Goal: Navigation & Orientation: Find specific page/section

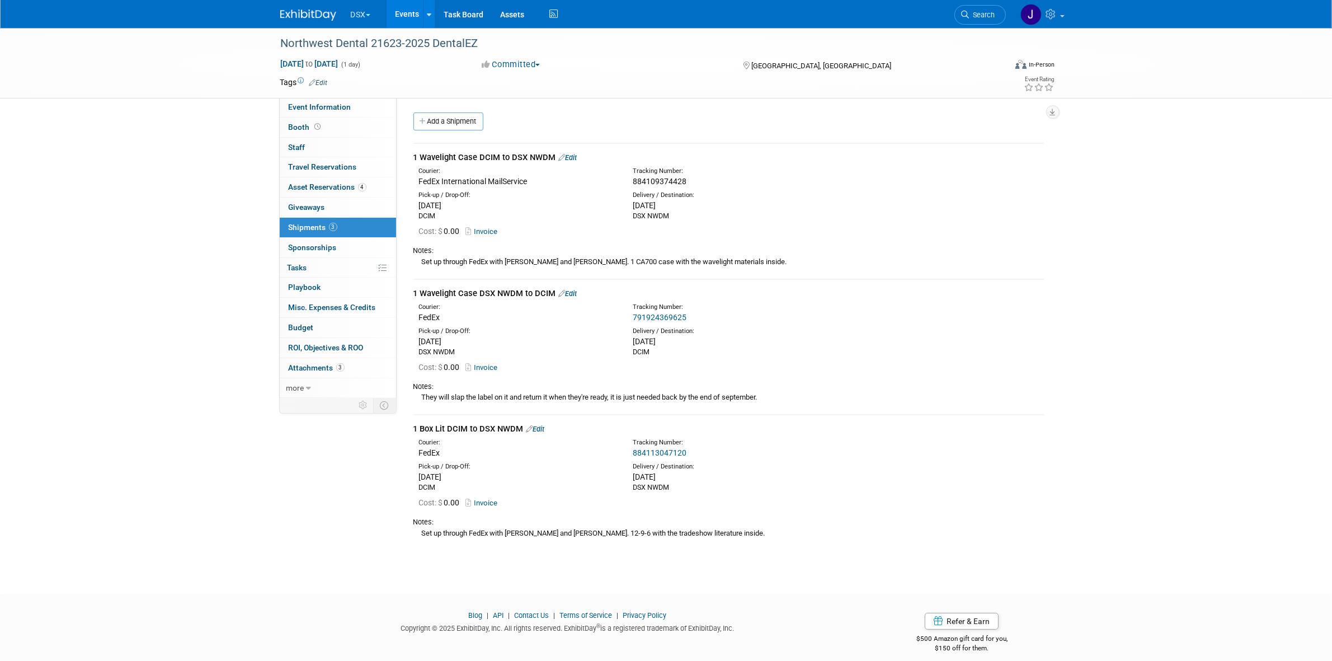
click at [364, 24] on button "DSX" at bounding box center [367, 12] width 35 height 25
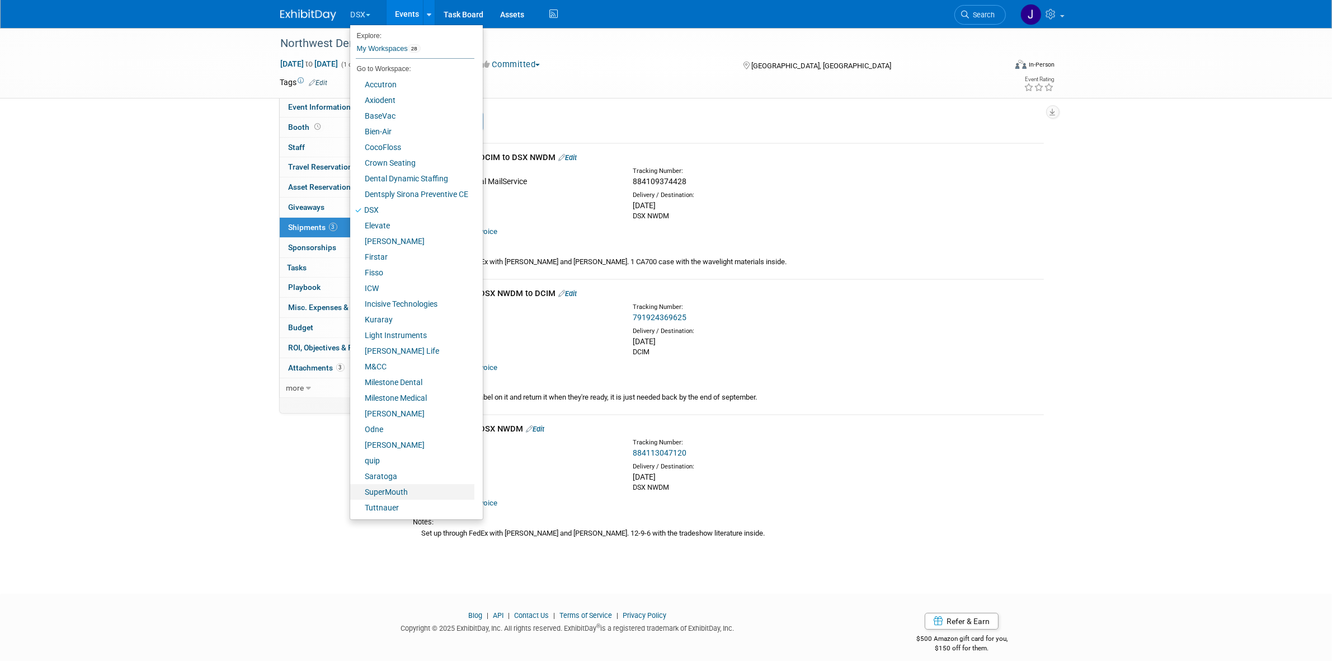
click at [387, 495] on link "SuperMouth" at bounding box center [412, 492] width 124 height 16
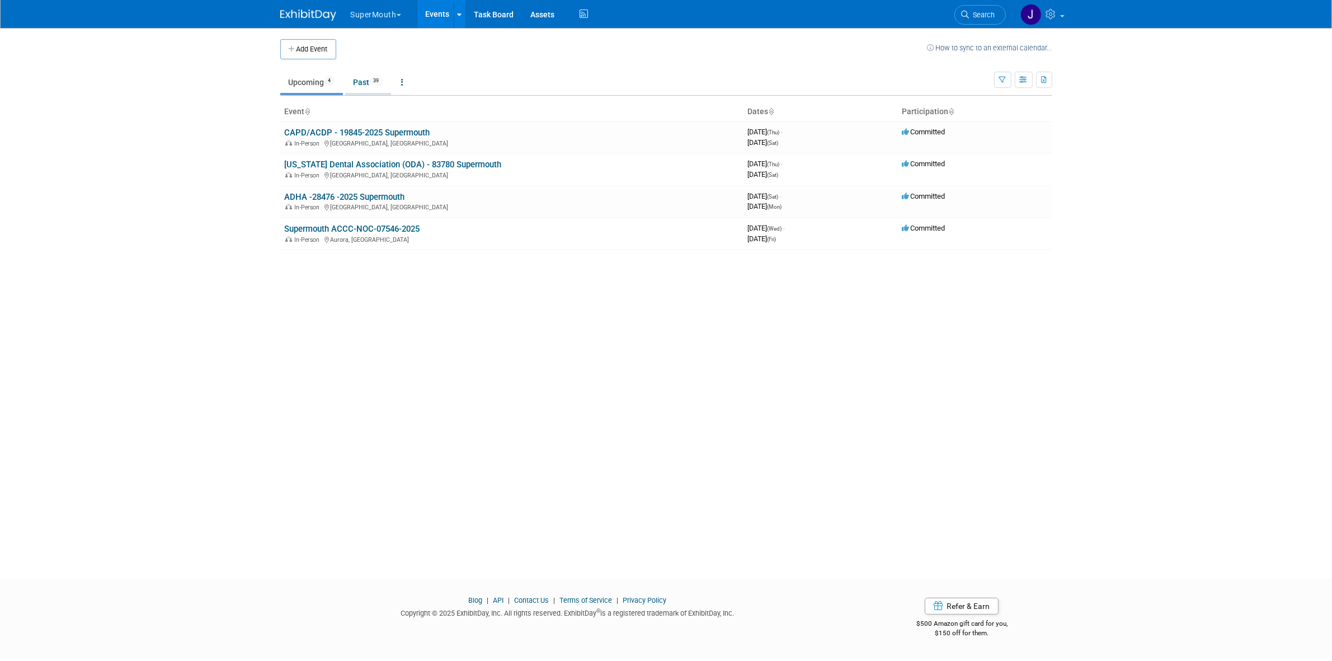
click at [363, 88] on link "Past 39" at bounding box center [368, 82] width 46 height 21
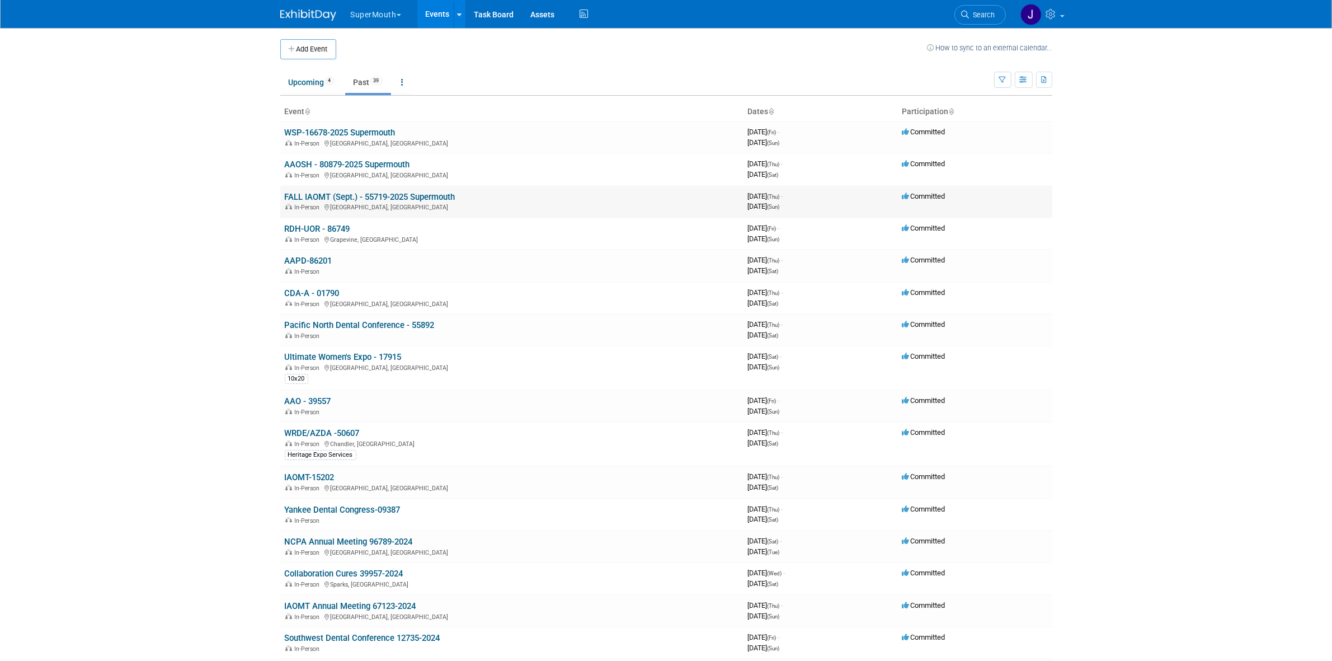
click at [327, 196] on link "FALL IAOMT (Sept.) - 55719-2025 Supermouth" at bounding box center [370, 197] width 171 height 10
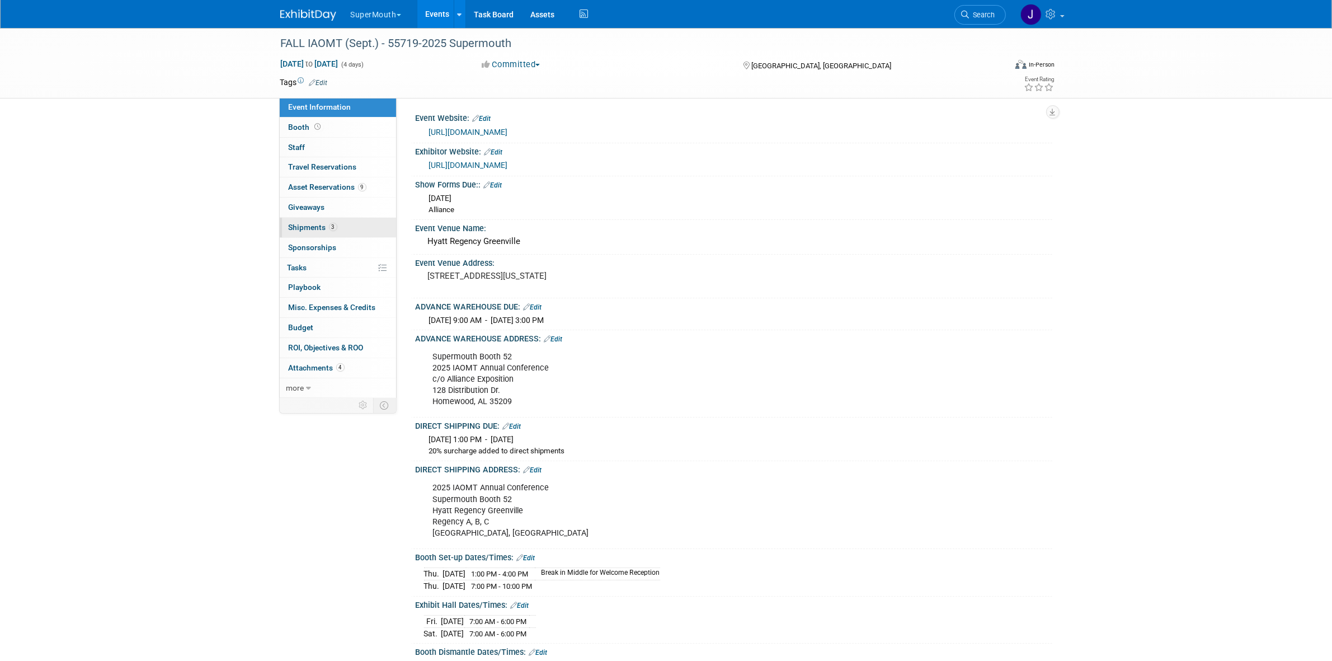
click at [342, 233] on link "3 Shipments 3" at bounding box center [338, 228] width 116 height 20
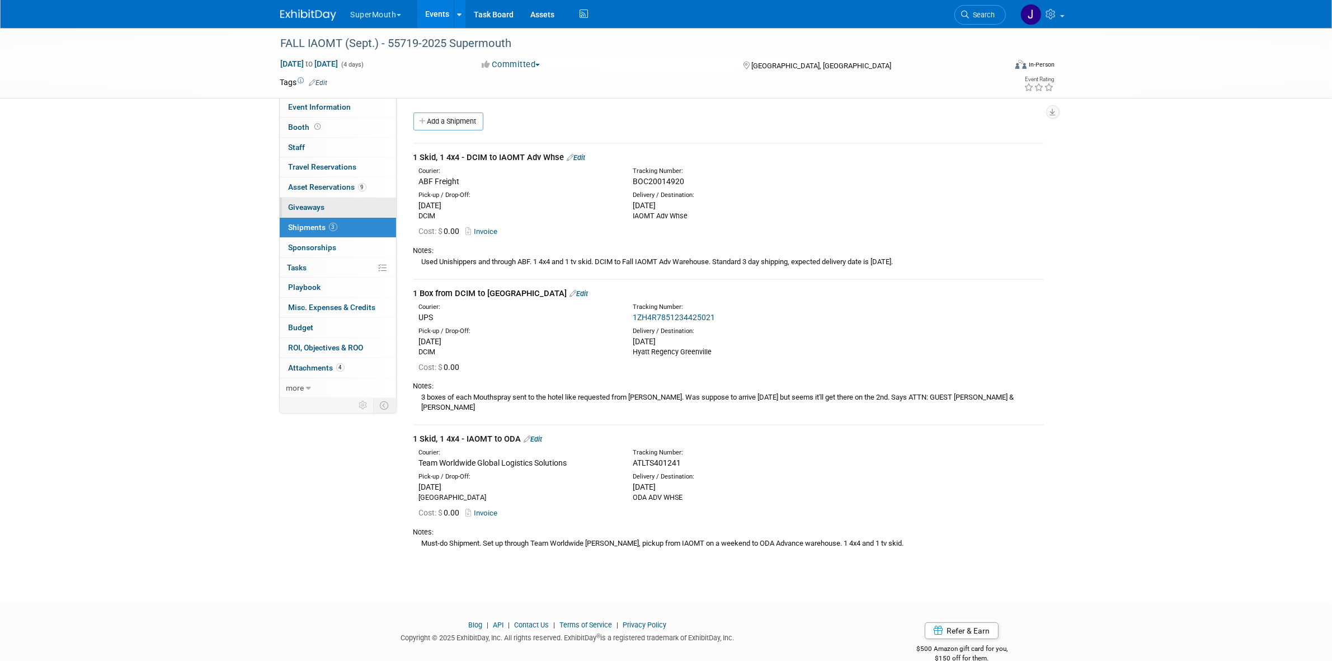
click at [345, 216] on link "0 Giveaways 0" at bounding box center [338, 208] width 116 height 20
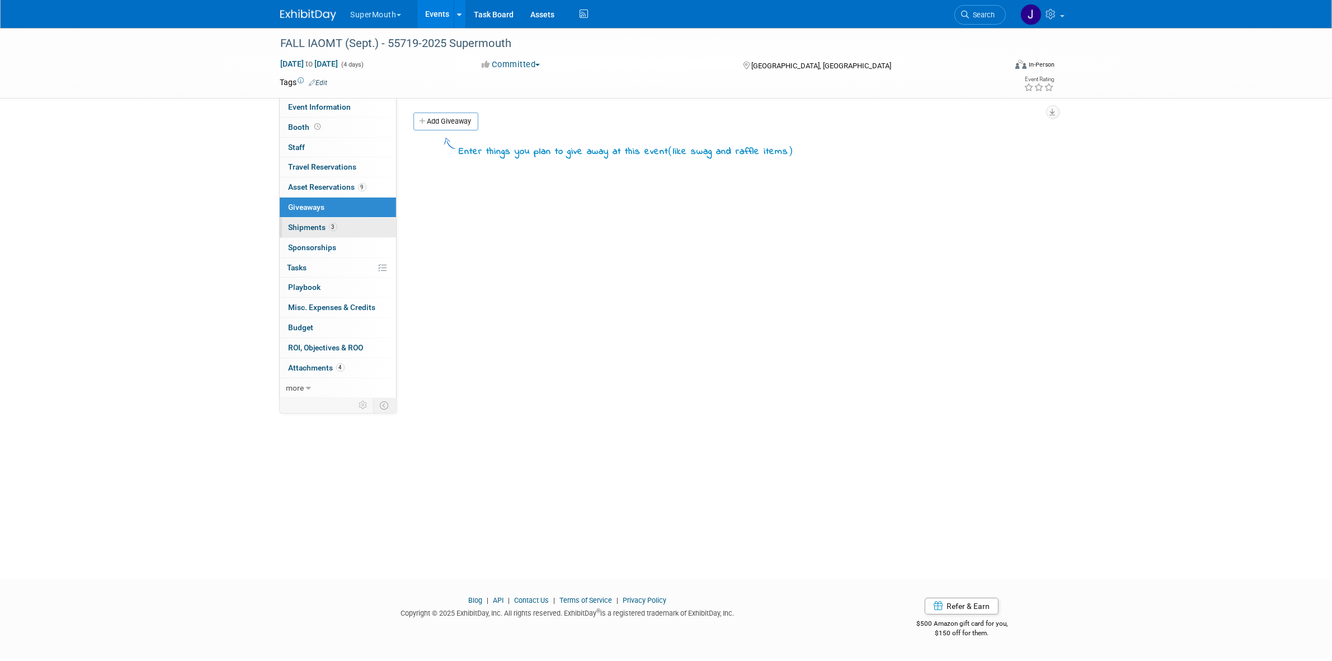
click at [339, 231] on link "3 Shipments 3" at bounding box center [338, 228] width 116 height 20
